Goal: Transaction & Acquisition: Purchase product/service

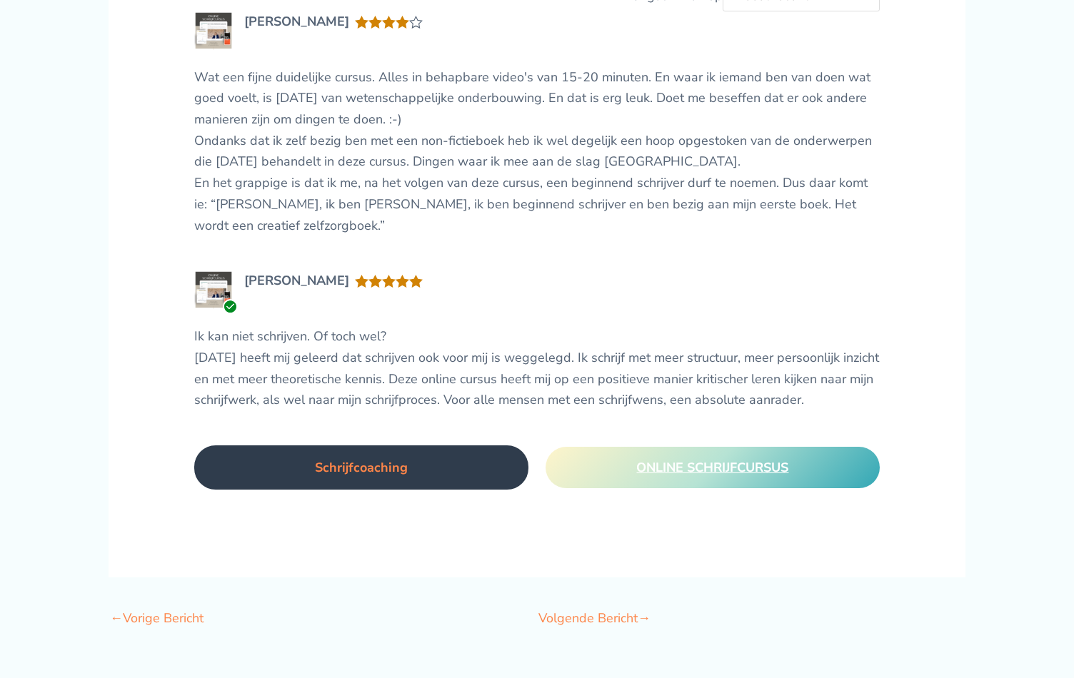
scroll to position [3183, 0]
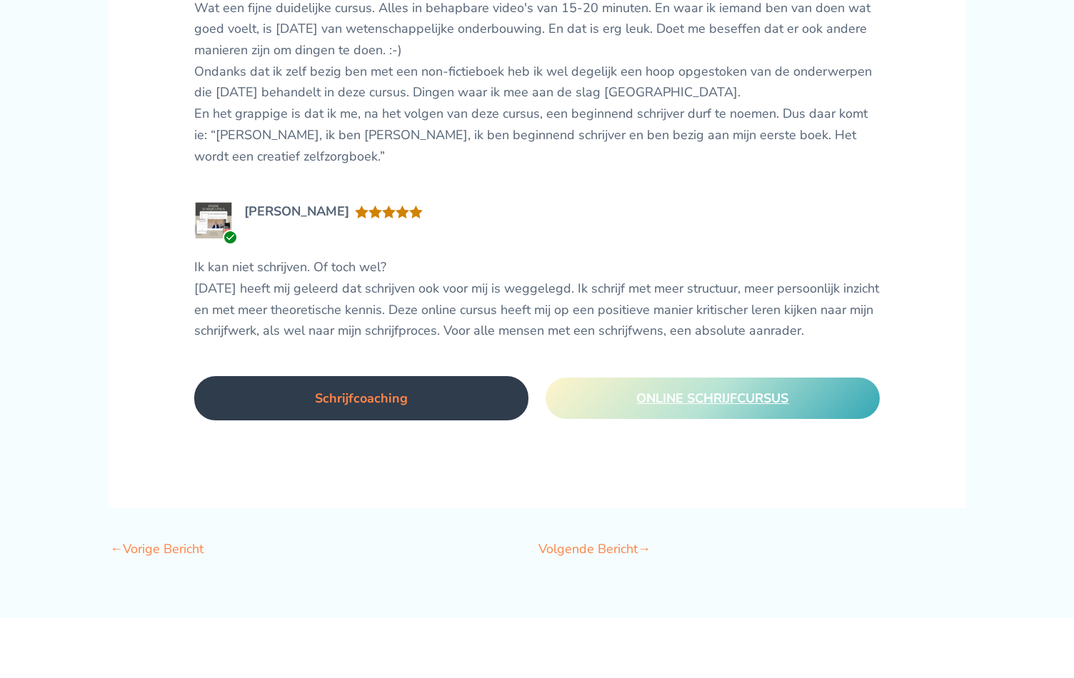
click at [606, 536] on link "Volgende Bericht →" at bounding box center [594, 551] width 112 height 30
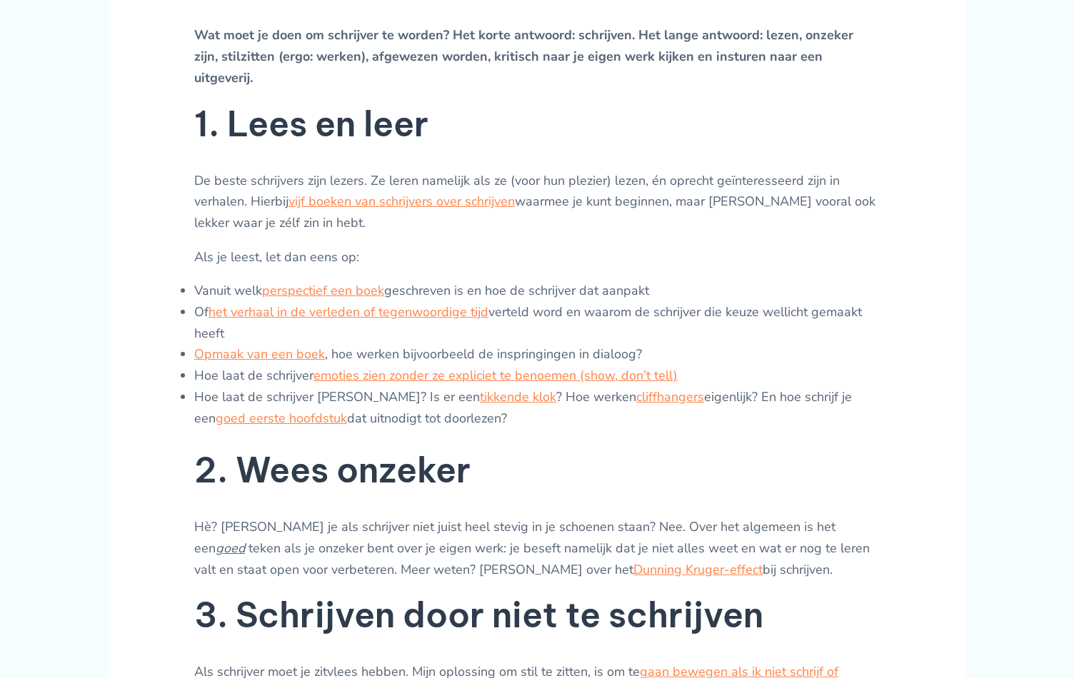
scroll to position [697, 0]
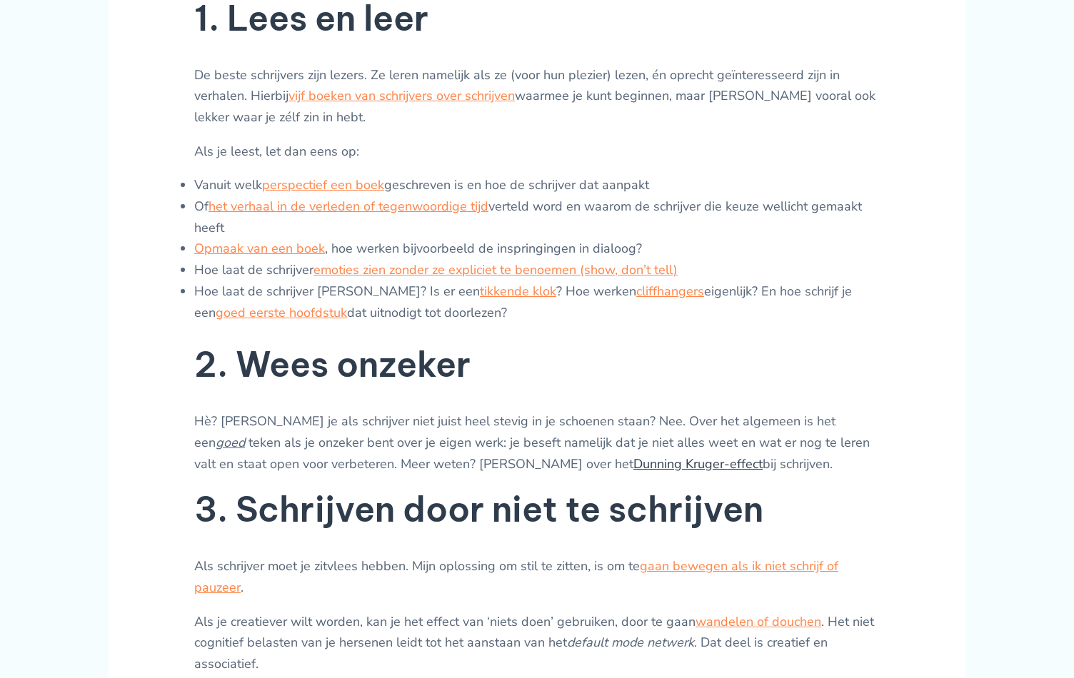
click at [633, 457] on link "Dunning Kruger-effect" at bounding box center [697, 464] width 129 height 17
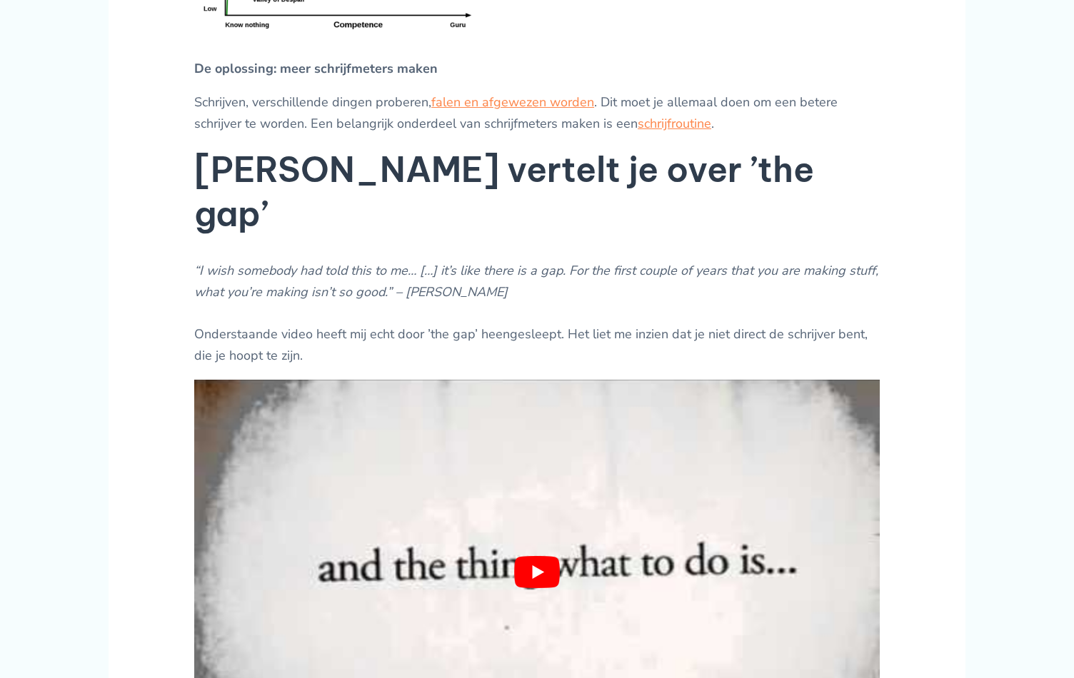
scroll to position [1190, 0]
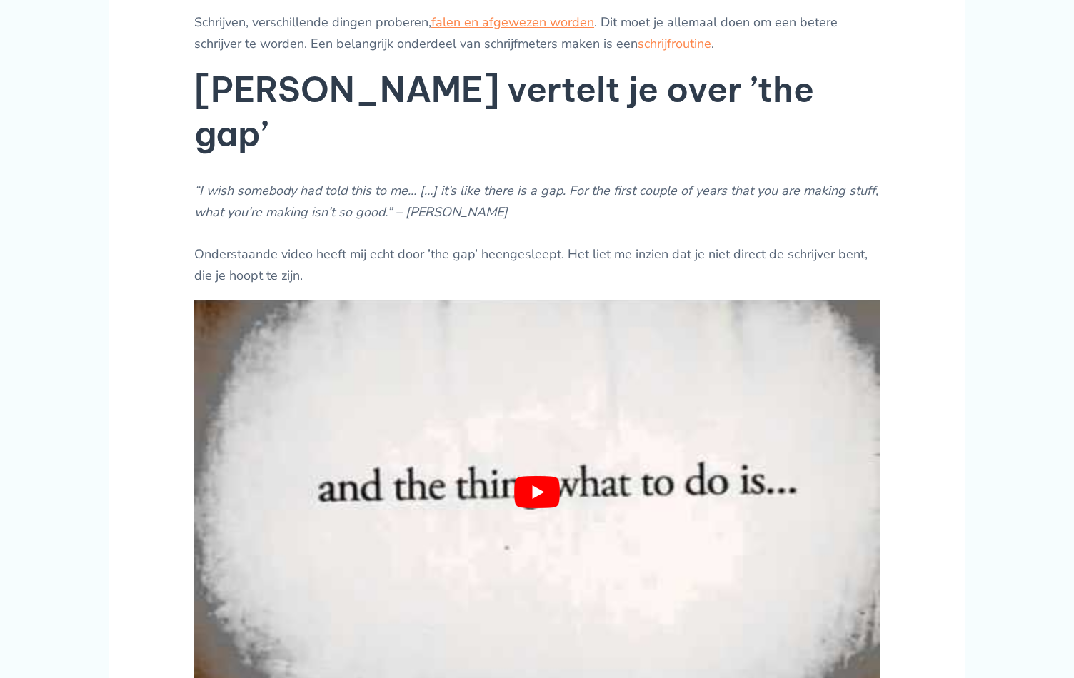
click at [537, 459] on button "play Youtube video" at bounding box center [537, 493] width 686 height 386
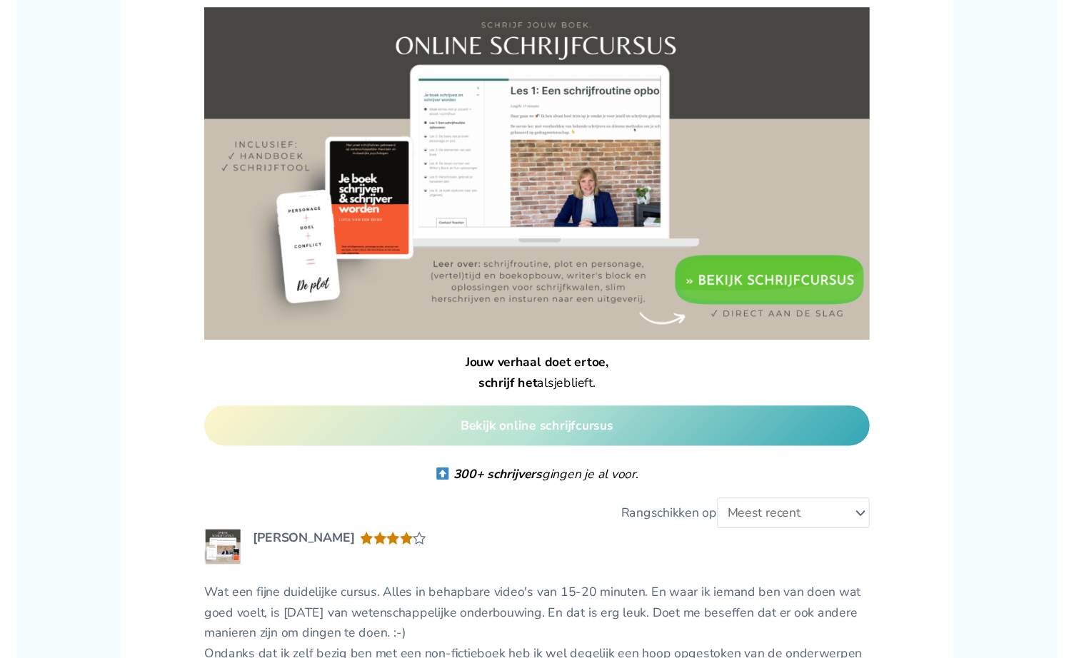
scroll to position [2190, 0]
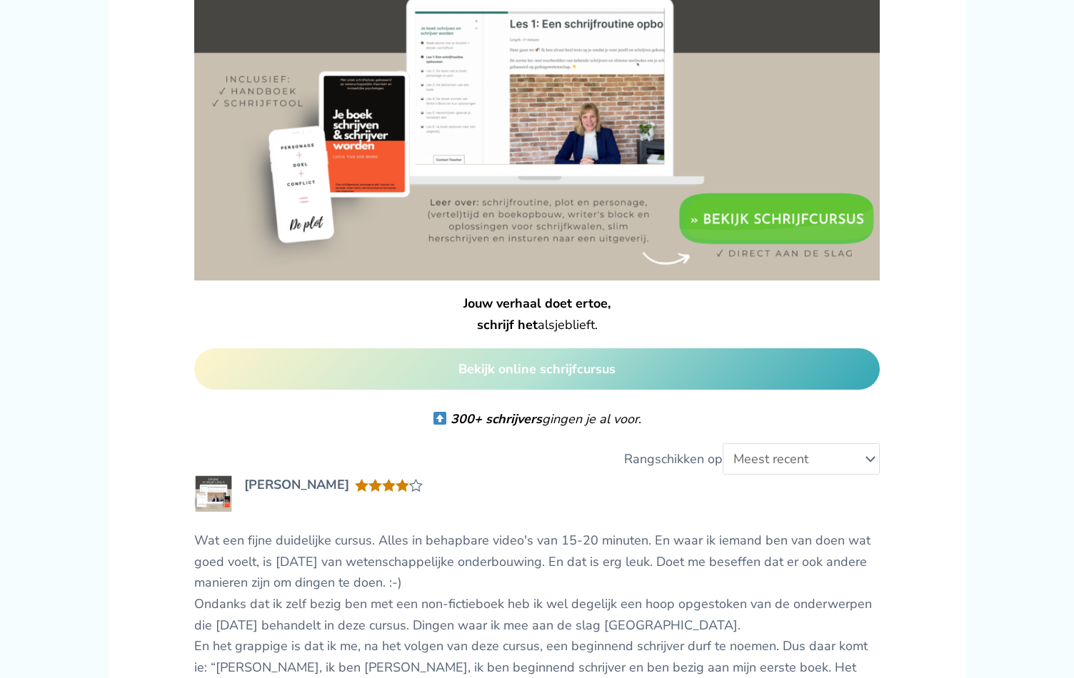
click at [780, 191] on img at bounding box center [537, 109] width 686 height 343
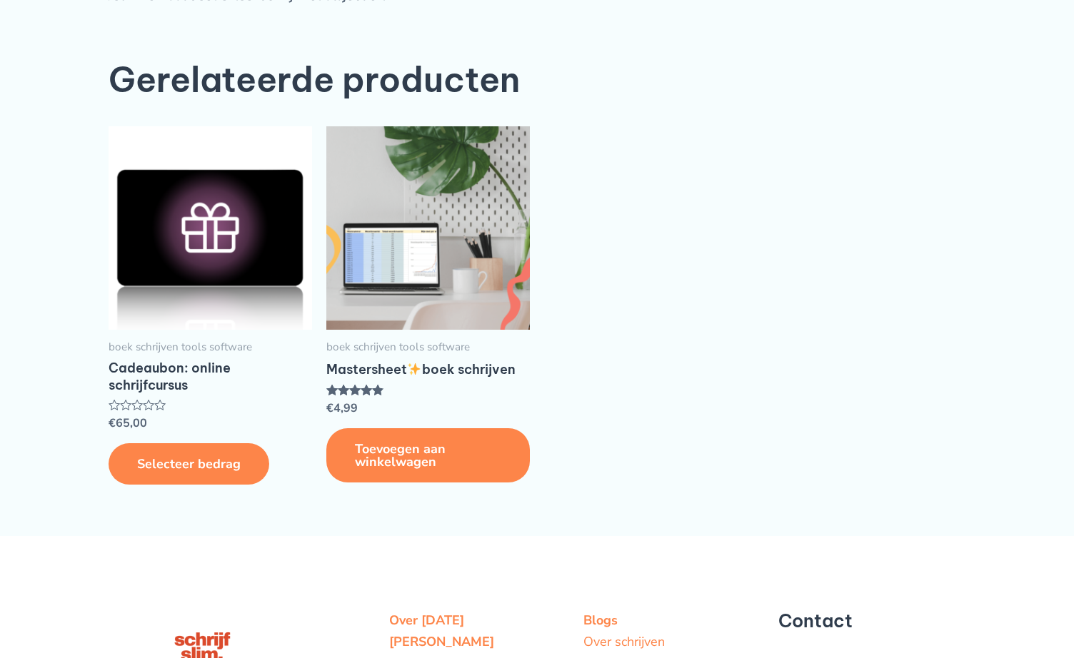
scroll to position [3678, 0]
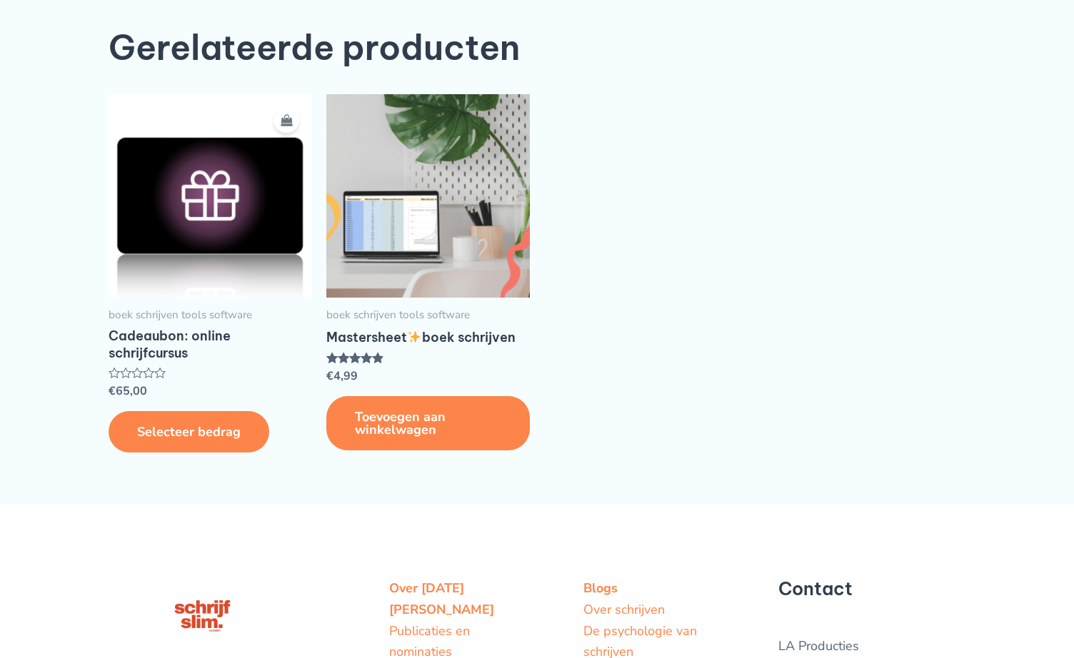
click at [189, 182] on img at bounding box center [211, 196] width 204 height 204
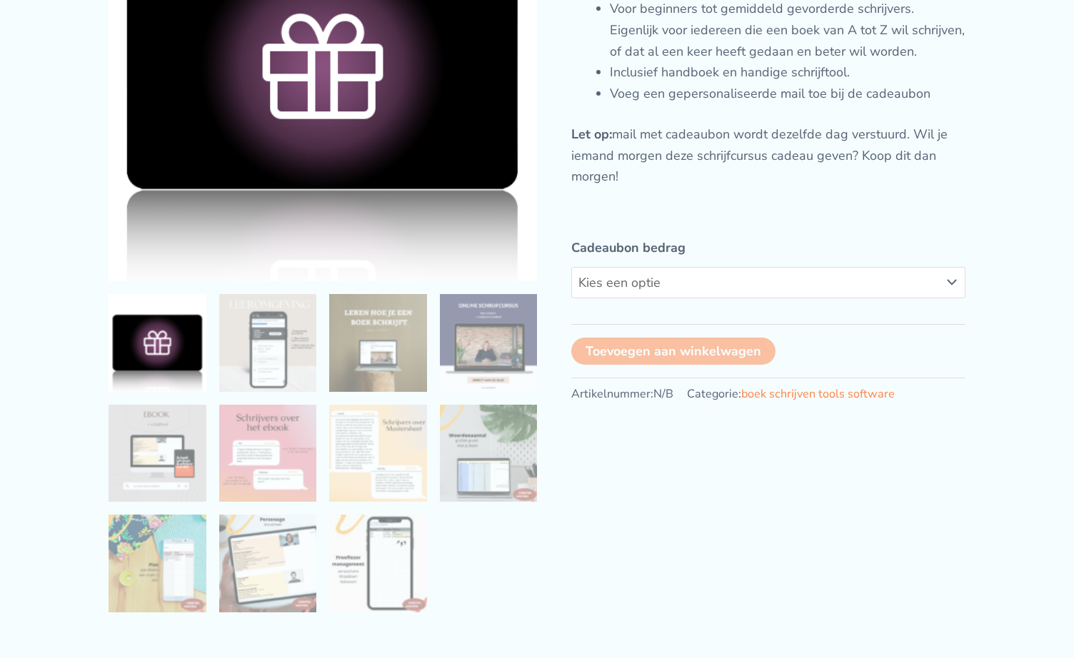
scroll to position [270, 0]
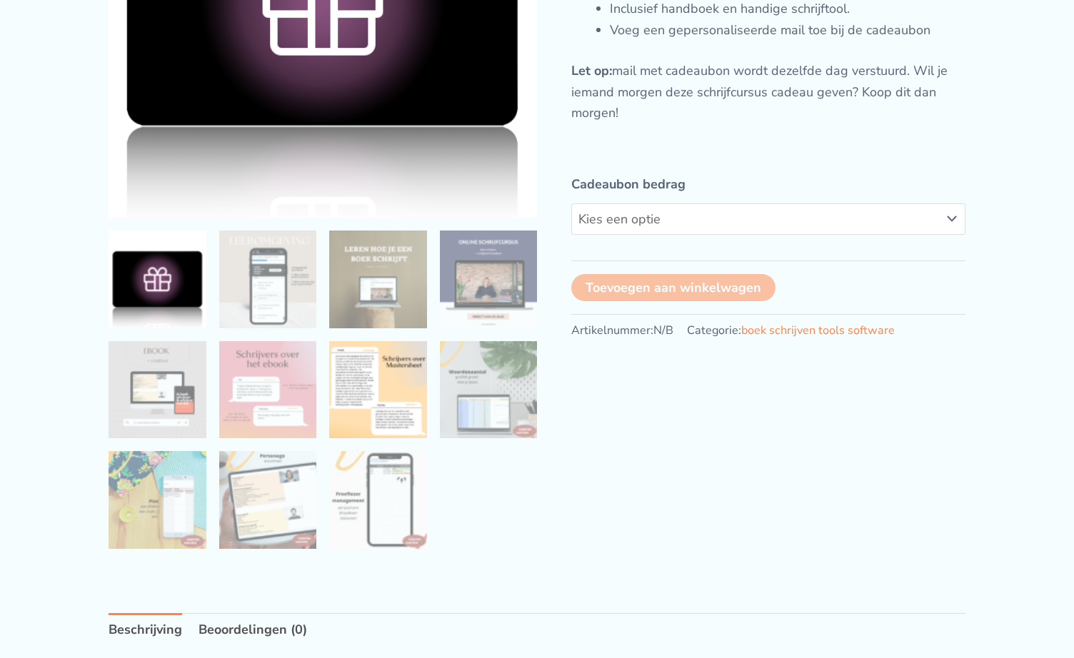
click at [384, 395] on img at bounding box center [378, 390] width 98 height 98
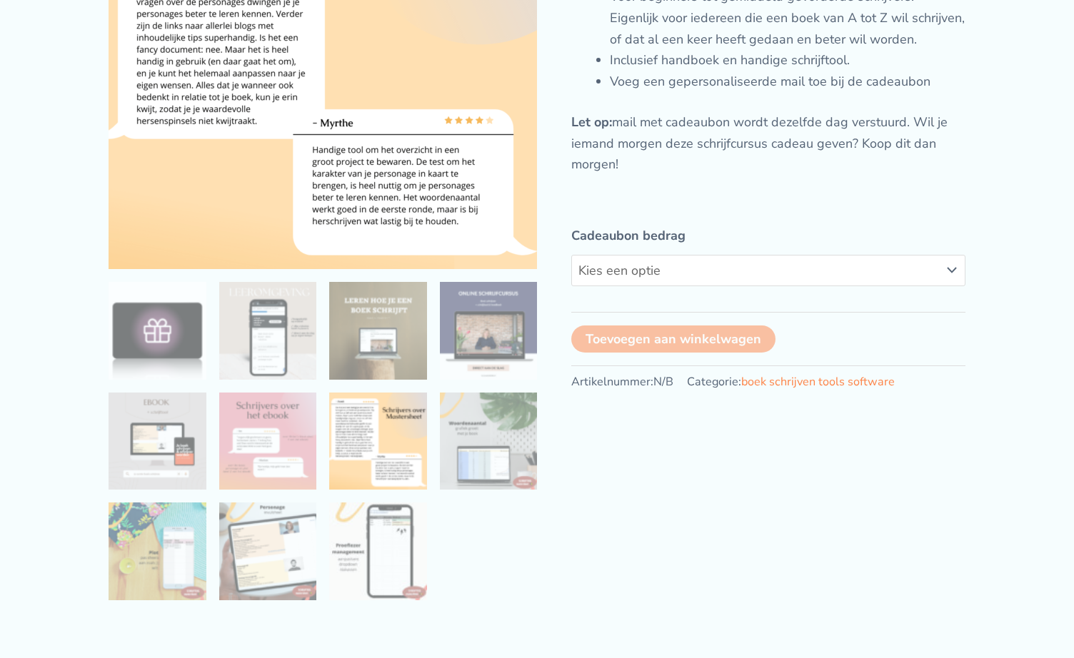
scroll to position [221, 0]
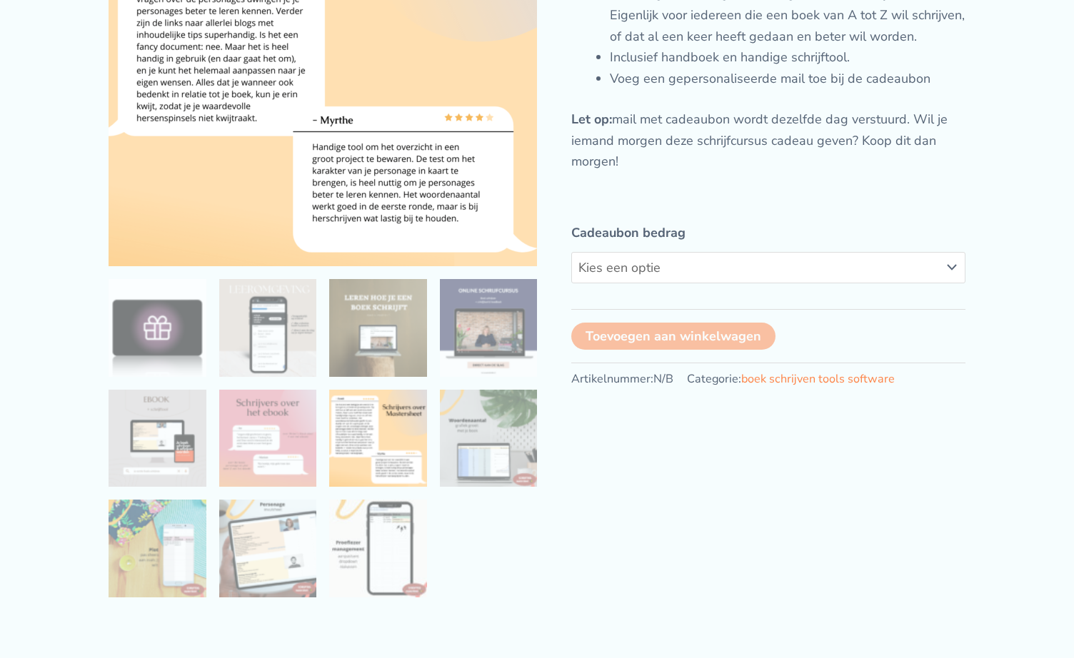
click at [399, 443] on img at bounding box center [378, 439] width 98 height 98
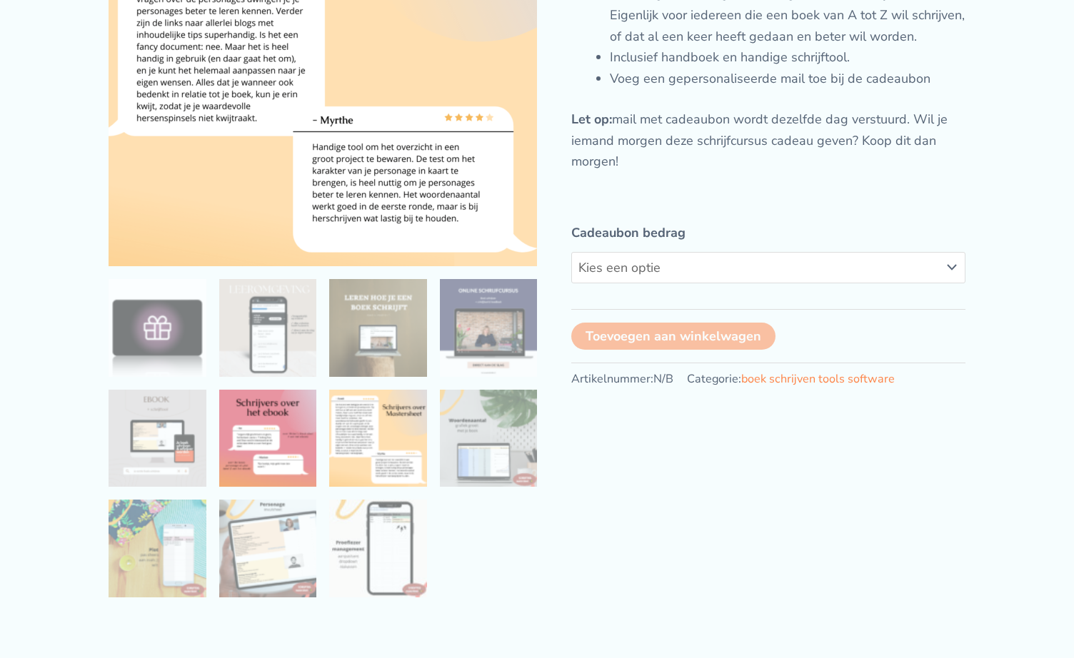
click at [287, 434] on img at bounding box center [268, 439] width 98 height 98
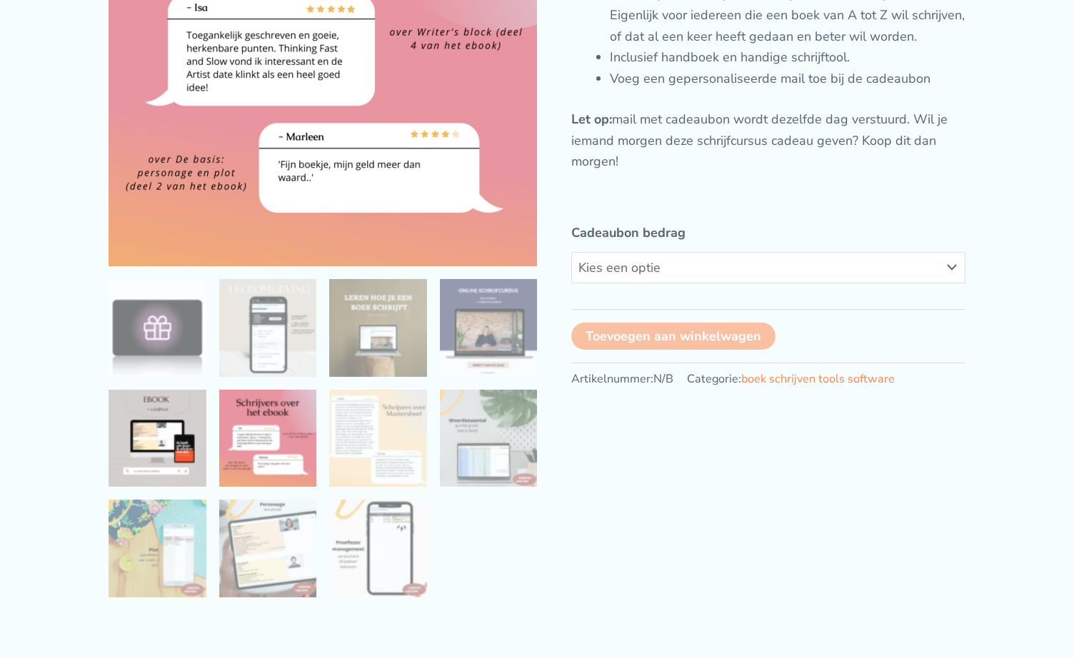
click at [155, 422] on img at bounding box center [158, 439] width 98 height 98
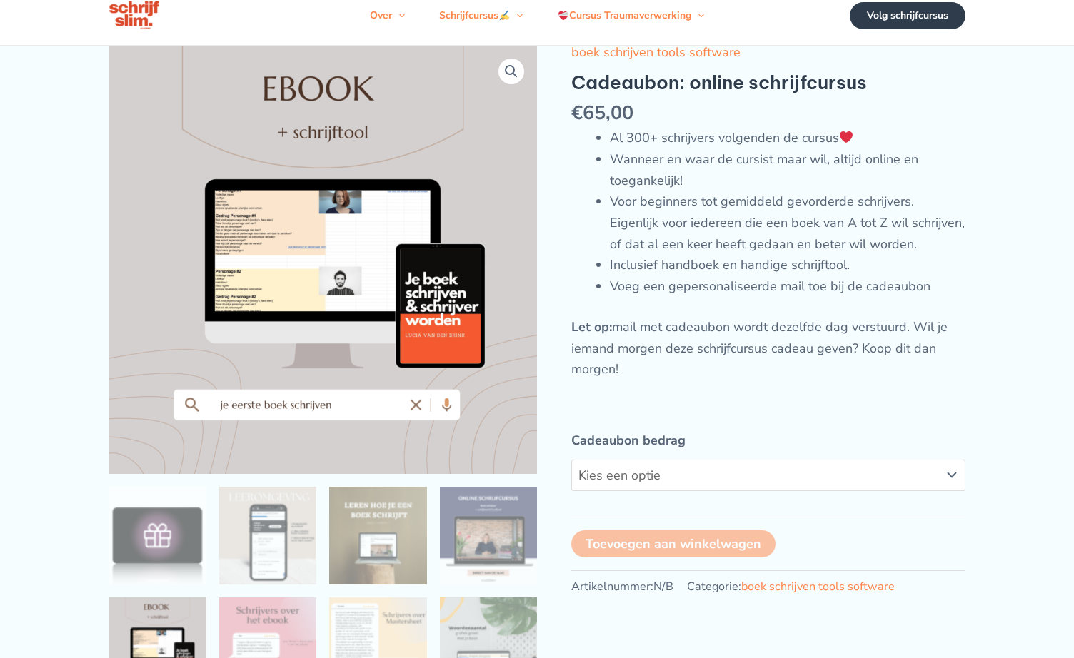
scroll to position [0, 0]
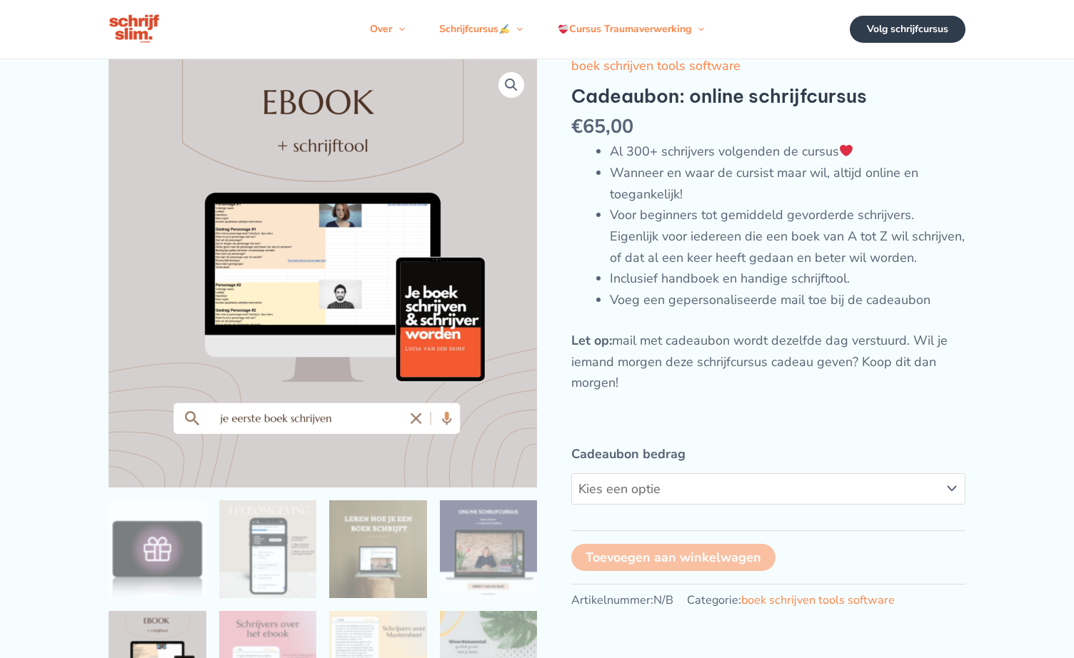
select select "€65"
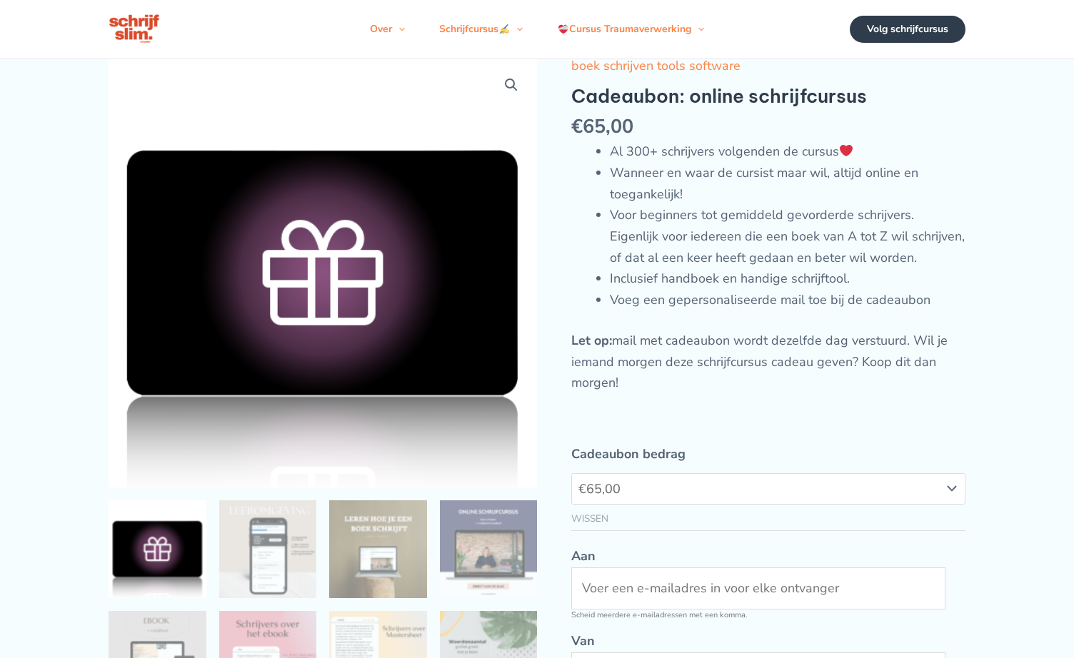
click at [426, 363] on img at bounding box center [323, 273] width 428 height 428
click at [501, 552] on img at bounding box center [489, 550] width 98 height 98
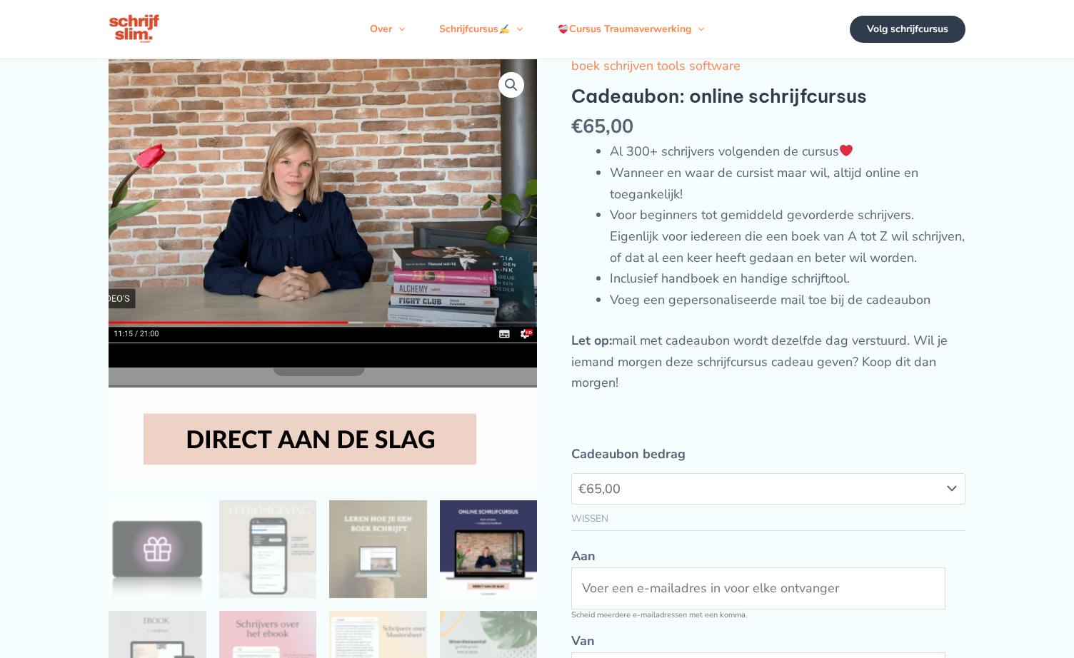
click at [338, 452] on img at bounding box center [310, 146] width 771 height 771
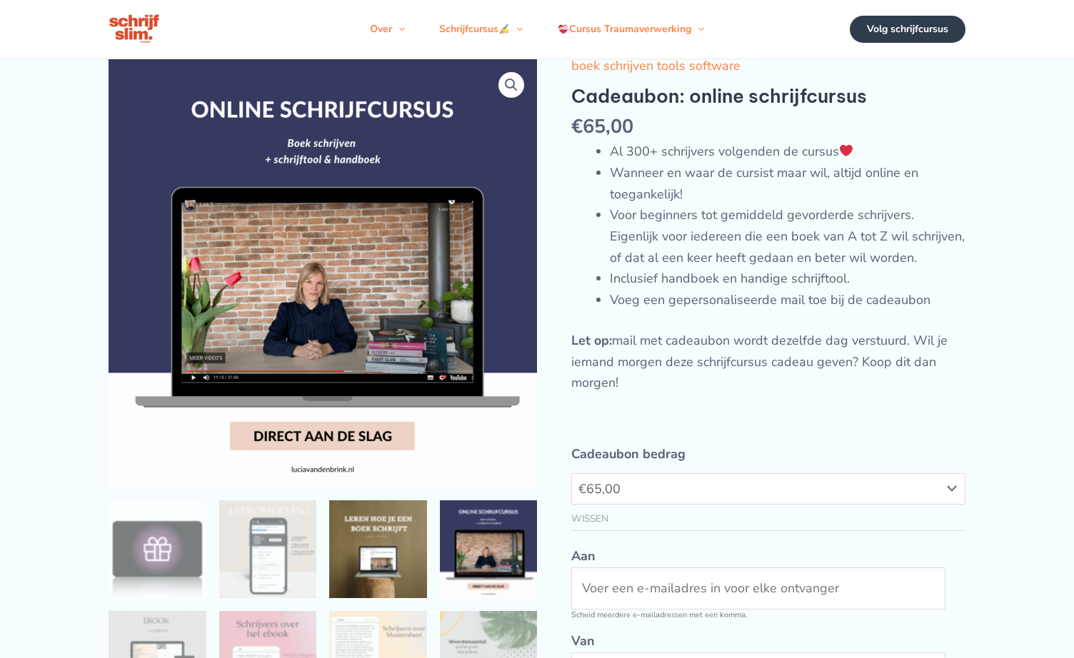
click at [377, 586] on img at bounding box center [378, 550] width 98 height 98
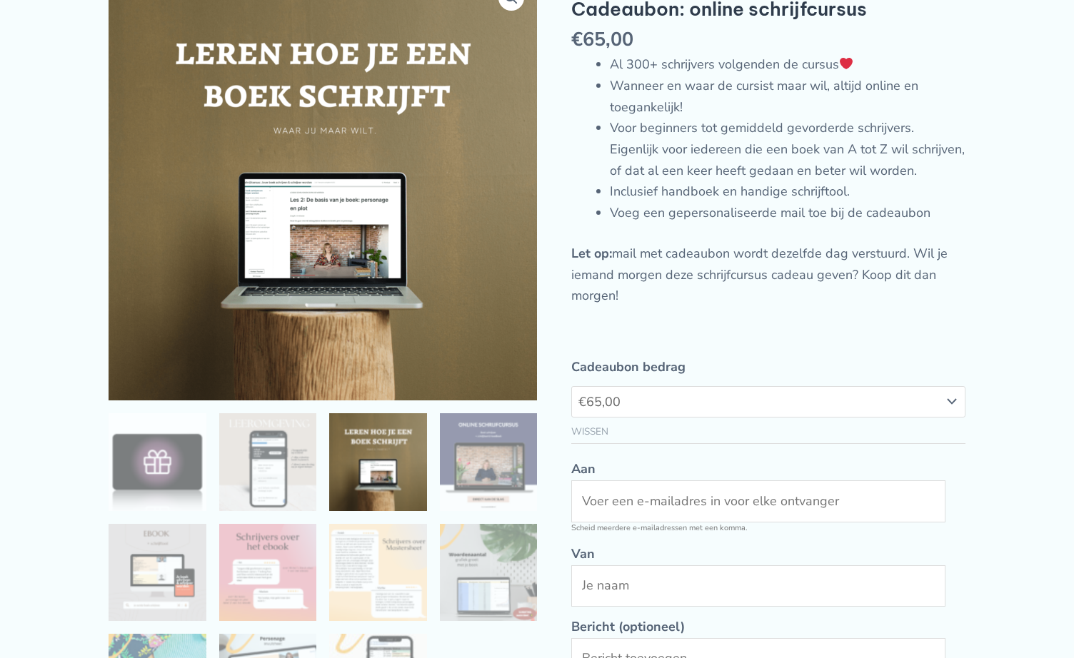
scroll to position [156, 0]
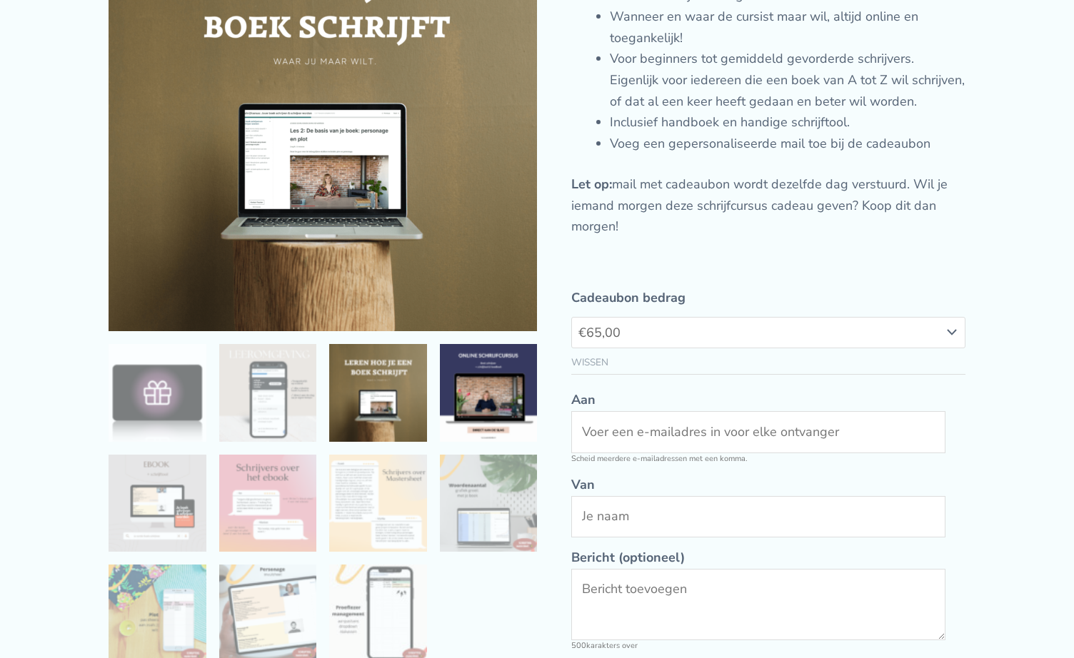
click at [475, 401] on img at bounding box center [489, 393] width 98 height 98
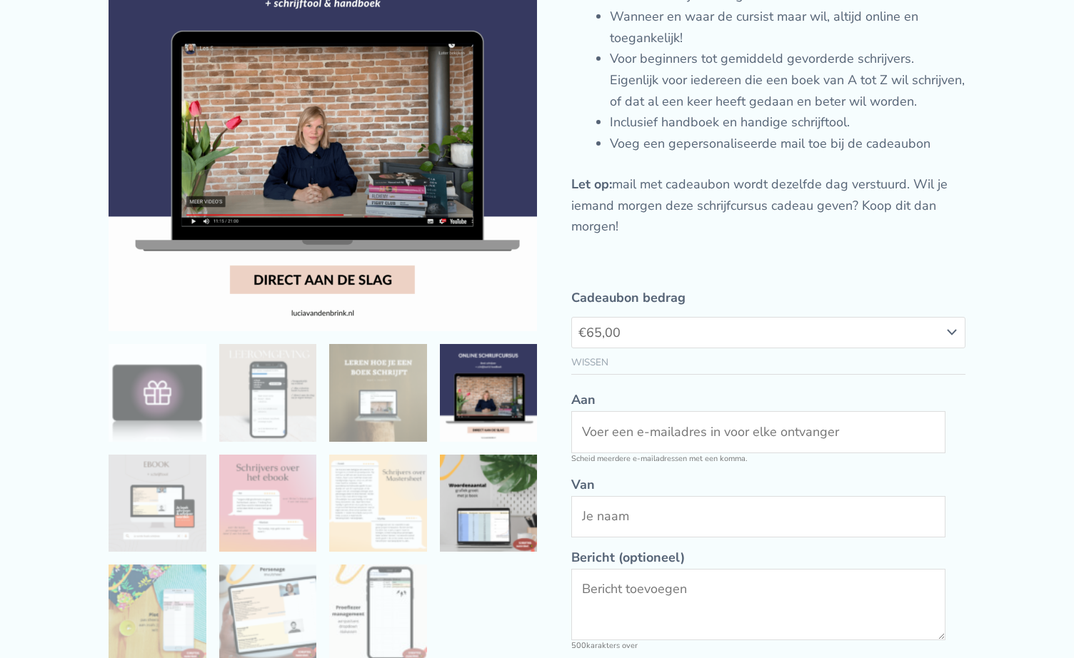
click at [482, 517] on img at bounding box center [489, 504] width 98 height 98
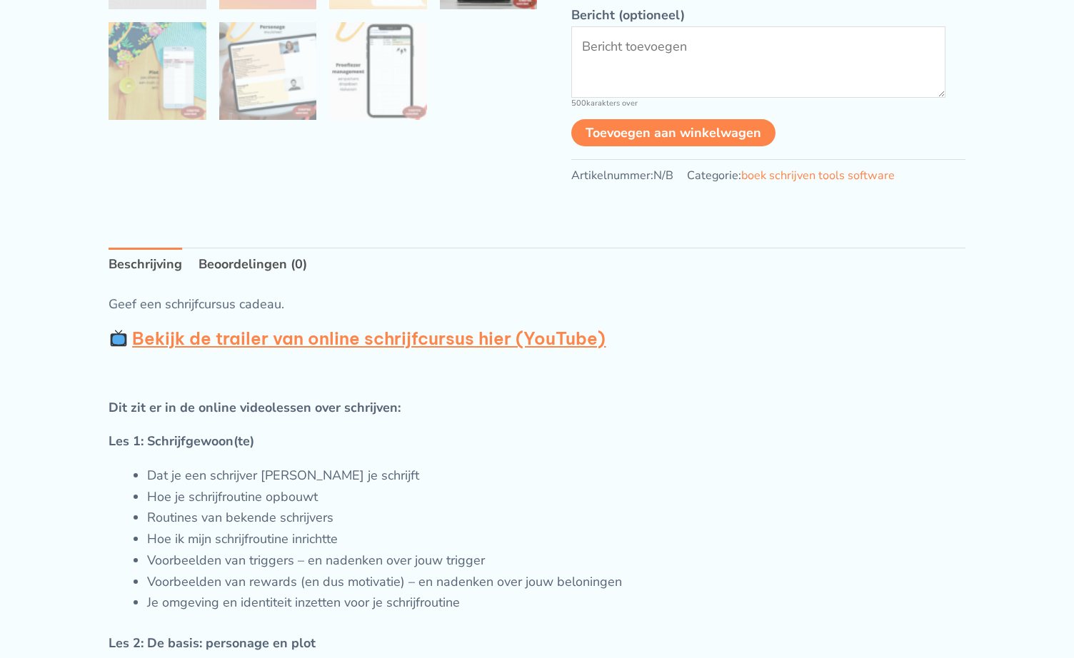
scroll to position [702, 0]
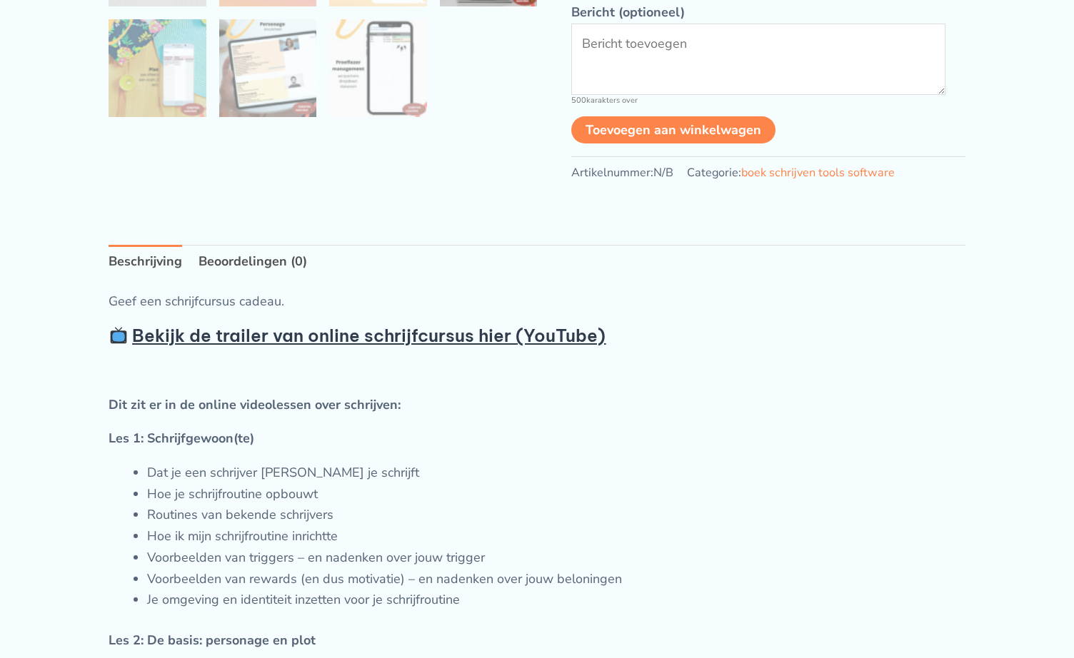
click at [420, 346] on strong "Bekijk de trailer van online schrijfcursus hier (YouTube)" at bounding box center [368, 335] width 473 height 21
